Goal: Task Accomplishment & Management: Use online tool/utility

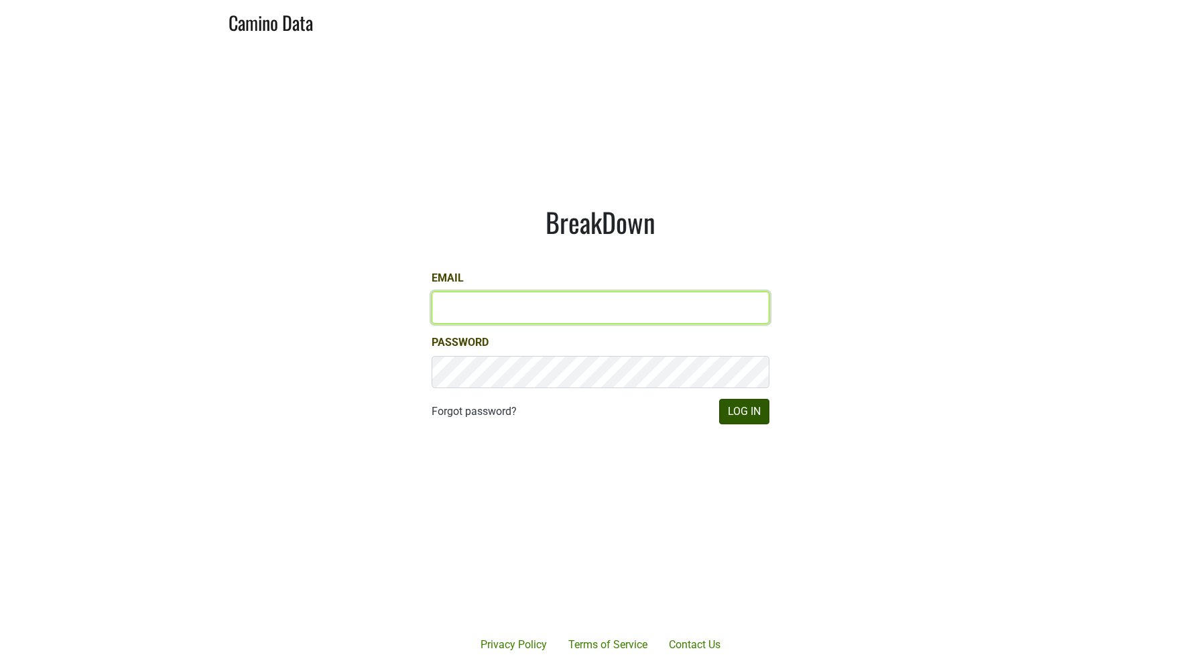
type input "sjh@desolasmezcal.com"
click at [735, 408] on button "Log In" at bounding box center [744, 411] width 50 height 25
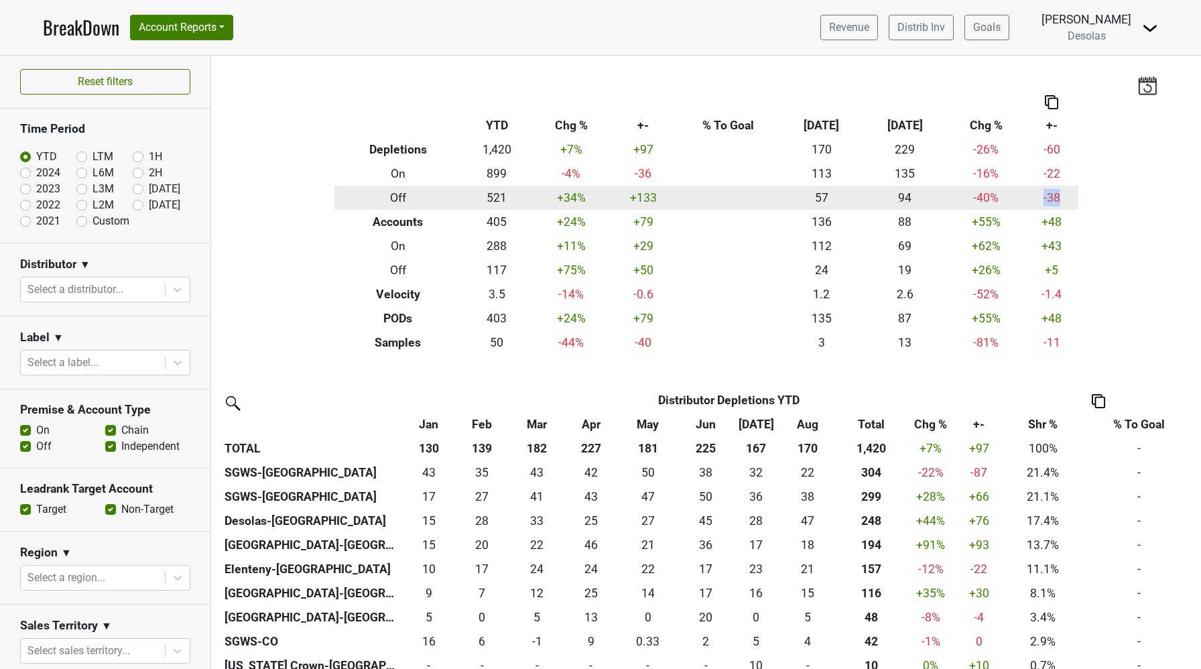
click at [1071, 195] on td "-38" at bounding box center [1052, 198] width 53 height 24
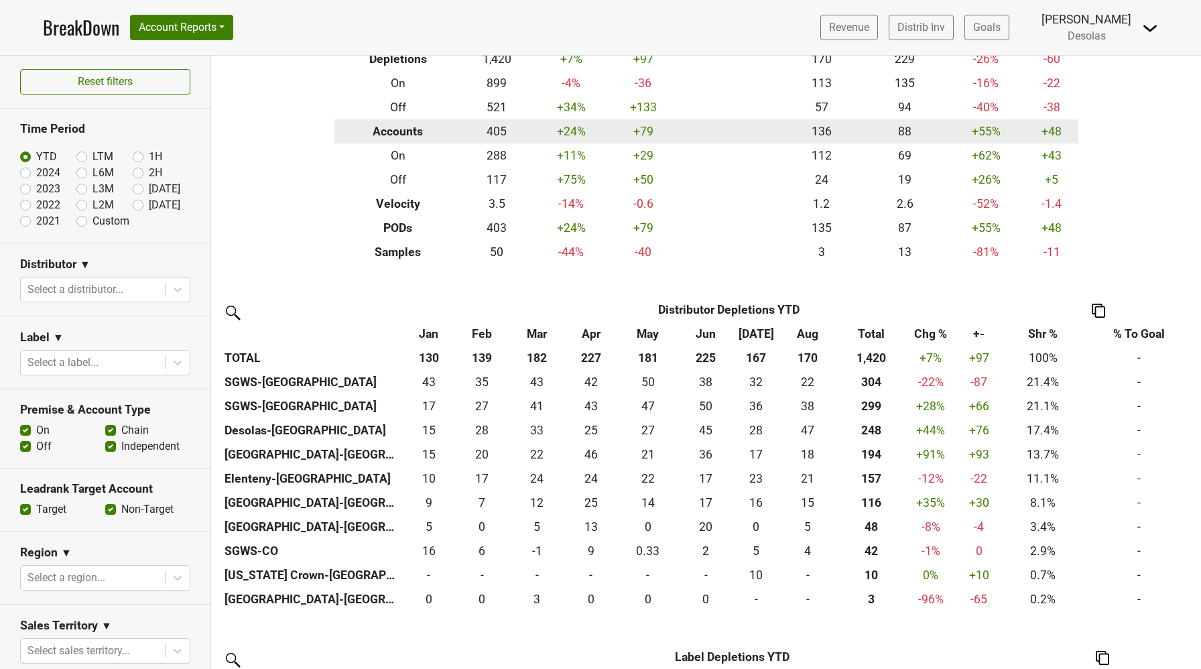
scroll to position [91, 0]
